Goal: Task Accomplishment & Management: Complete application form

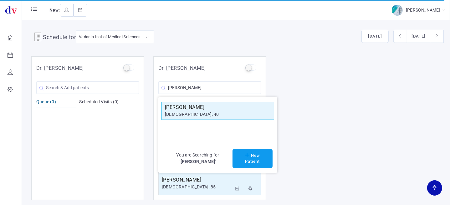
type input "[PERSON_NAME]"
click at [199, 111] on div "[DEMOGRAPHIC_DATA], 40" at bounding box center [218, 114] width 106 height 7
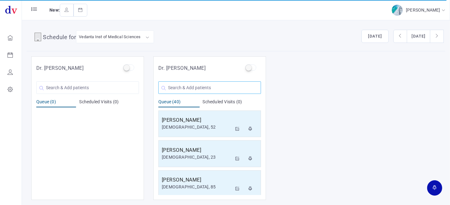
click at [192, 88] on input "text" at bounding box center [209, 87] width 103 height 13
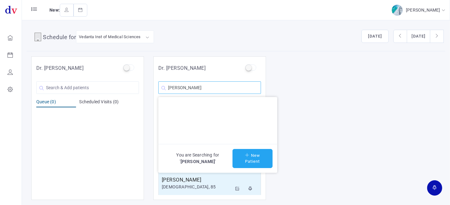
type input "[PERSON_NAME]"
click at [260, 159] on button "New Patient" at bounding box center [252, 158] width 40 height 19
type input "[PERSON_NAME]"
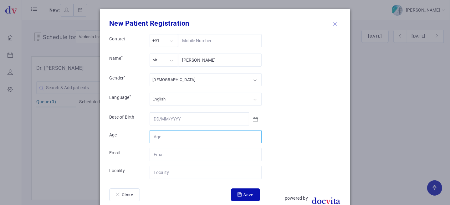
click at [177, 136] on input "Contact" at bounding box center [206, 136] width 112 height 13
type input "88"
click at [174, 171] on input "Contact" at bounding box center [206, 172] width 112 height 13
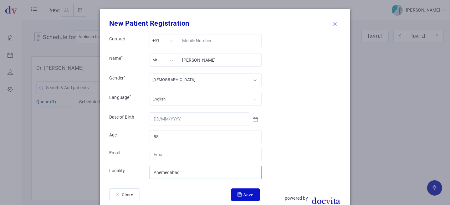
type input "Ahemedabad"
click at [248, 193] on button "Save" at bounding box center [245, 194] width 29 height 13
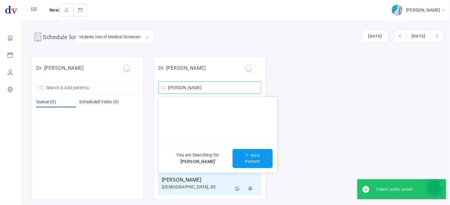
click at [219, 88] on input "[PERSON_NAME]" at bounding box center [209, 87] width 103 height 13
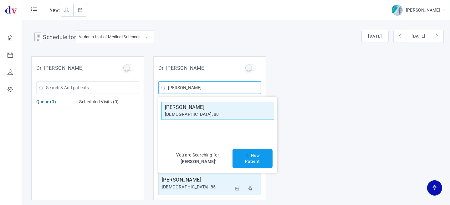
type input "[PERSON_NAME]"
click at [219, 116] on div "[DEMOGRAPHIC_DATA], 88" at bounding box center [218, 114] width 106 height 7
